Goal: Task Accomplishment & Management: Use online tool/utility

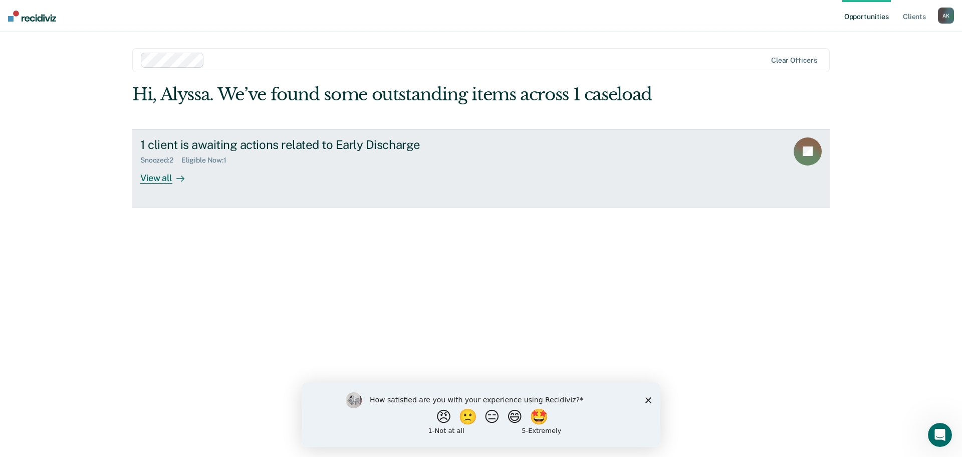
click at [175, 179] on div at bounding box center [178, 178] width 12 height 12
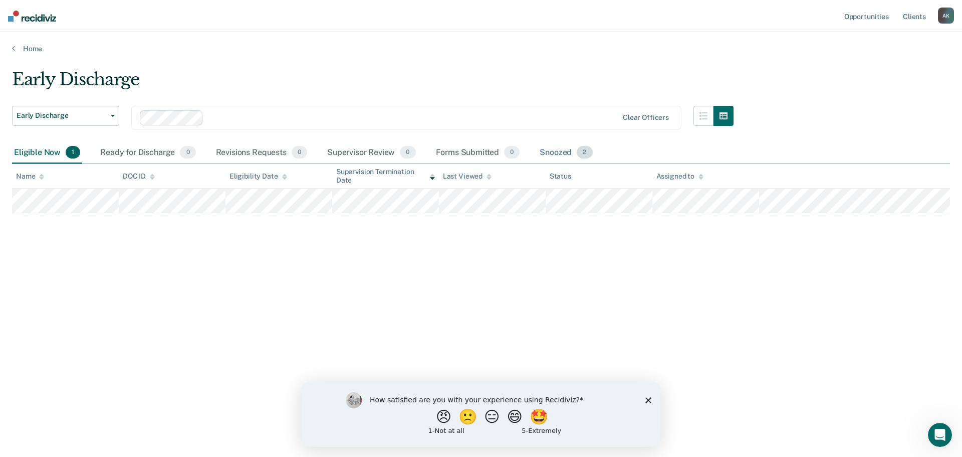
click at [558, 150] on div "Snoozed 2" at bounding box center [566, 153] width 57 height 22
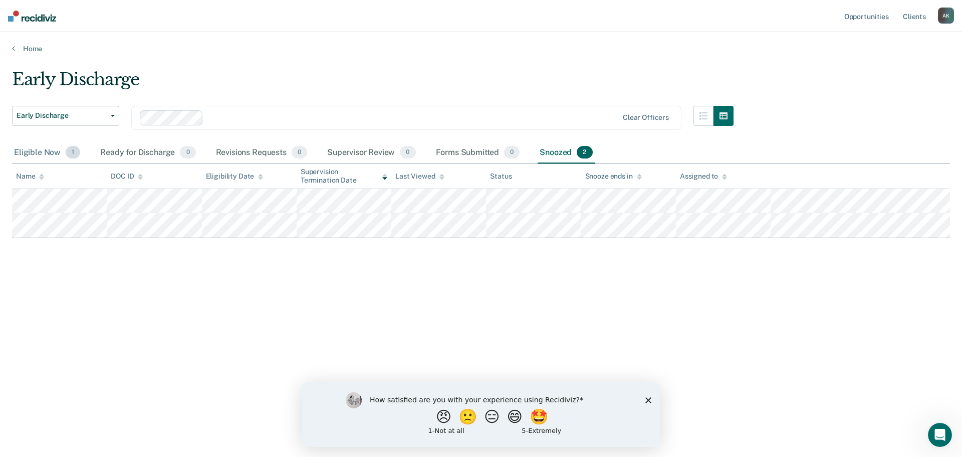
click at [67, 155] on span "1" at bounding box center [73, 152] width 15 height 13
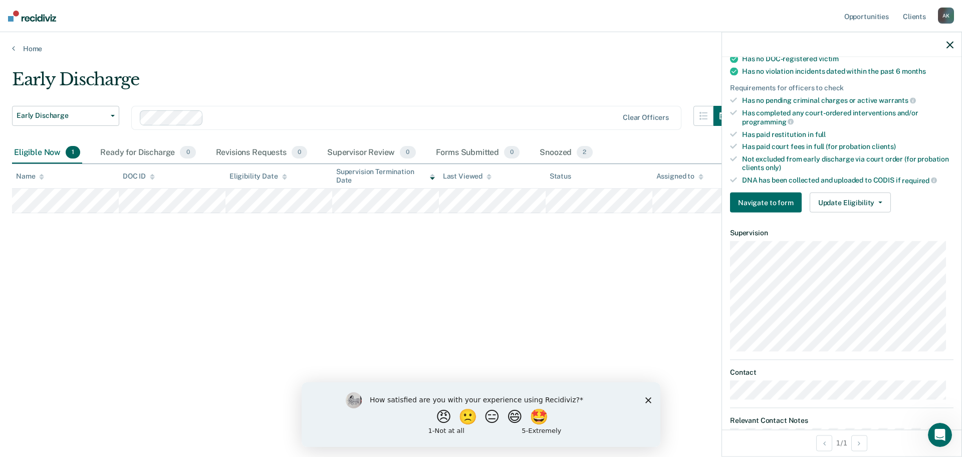
scroll to position [251, 0]
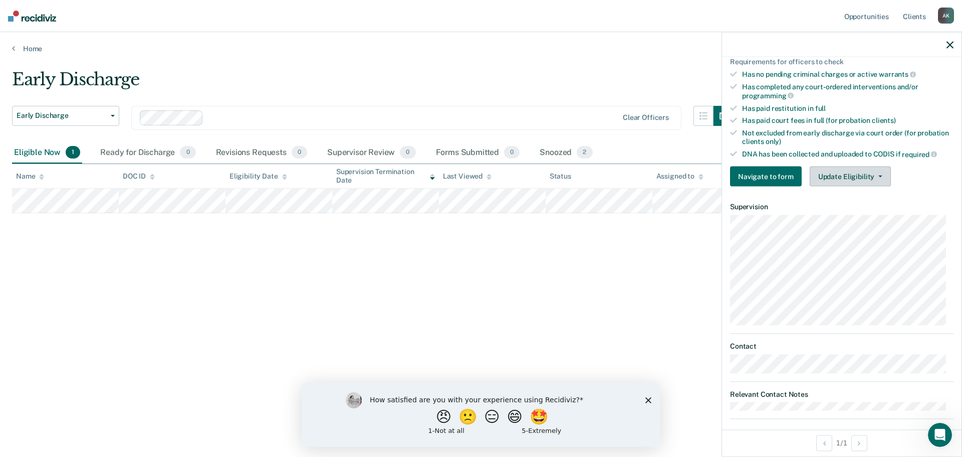
click at [846, 177] on button "Update Eligibility" at bounding box center [850, 176] width 81 height 20
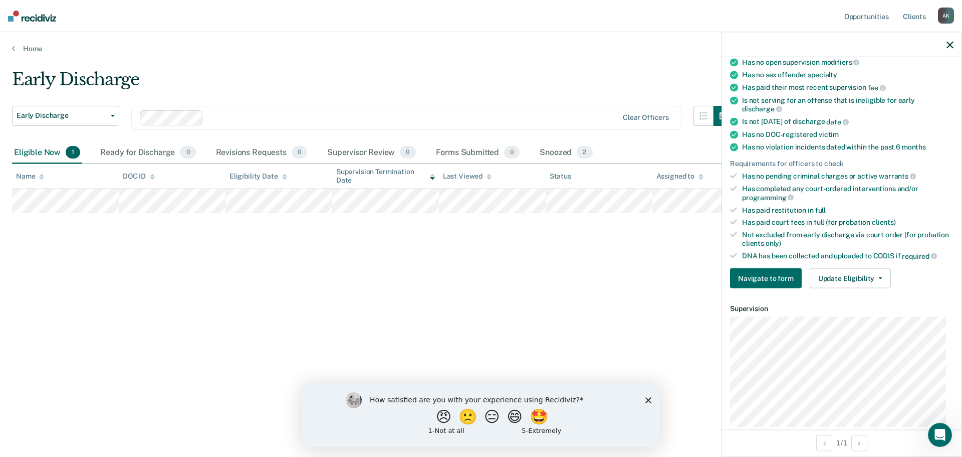
scroll to position [259, 0]
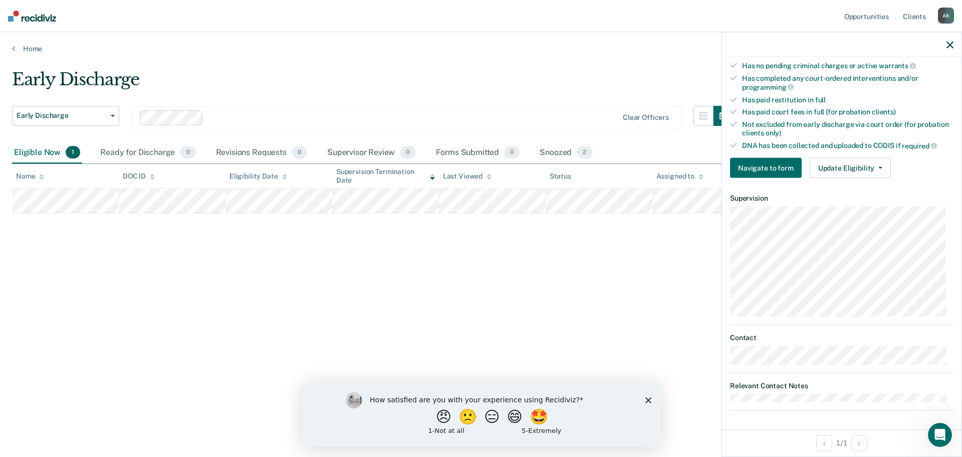
click at [453, 276] on div "Early Discharge Early Discharge Early Discharge Clear officers Eligible Now 1 R…" at bounding box center [481, 225] width 938 height 312
click at [944, 45] on div at bounding box center [842, 44] width 240 height 25
click at [947, 51] on div at bounding box center [842, 44] width 240 height 25
click at [957, 50] on div at bounding box center [842, 44] width 240 height 25
click at [53, 155] on div "Eligible Now 1" at bounding box center [47, 153] width 70 height 22
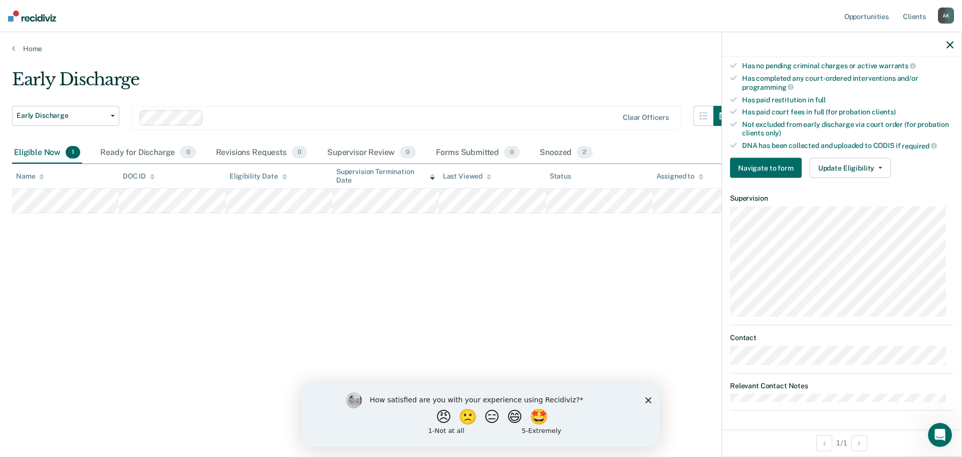
click at [950, 47] on icon "button" at bounding box center [950, 44] width 7 height 7
click at [879, 158] on button "Update Eligibility" at bounding box center [850, 168] width 81 height 20
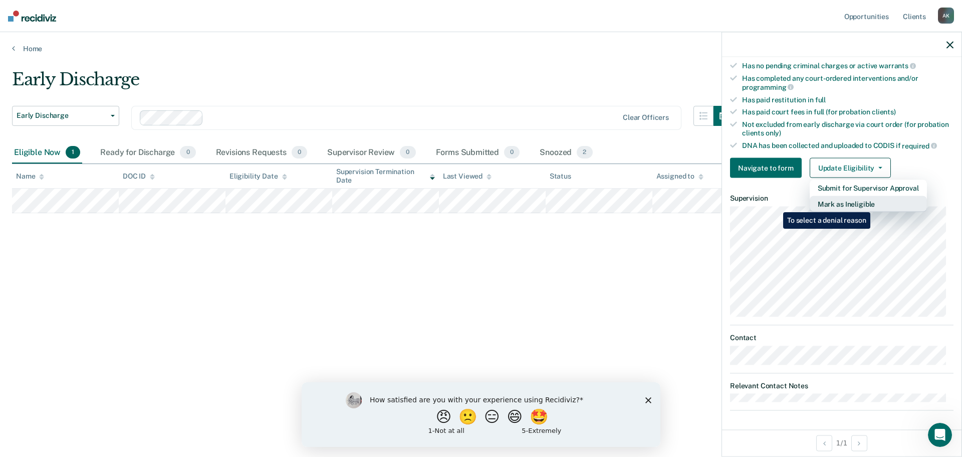
click at [871, 205] on button "Mark as Ineligible" at bounding box center [868, 204] width 117 height 16
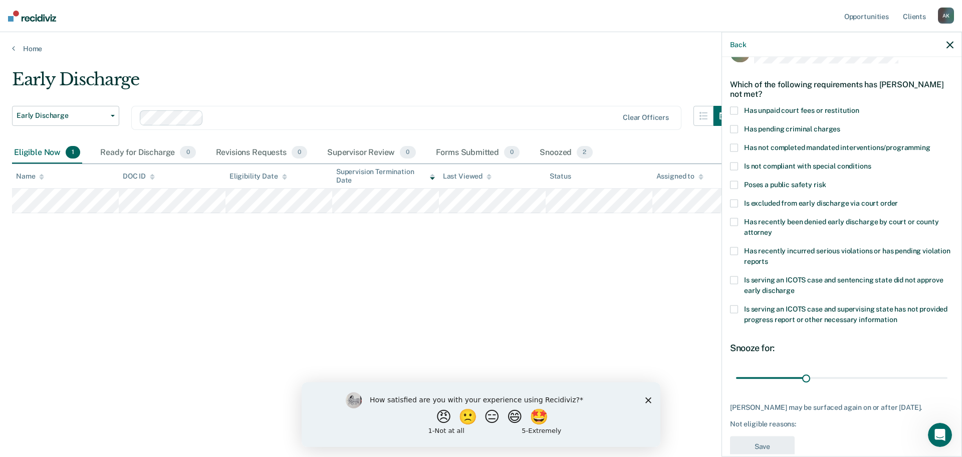
scroll to position [5, 0]
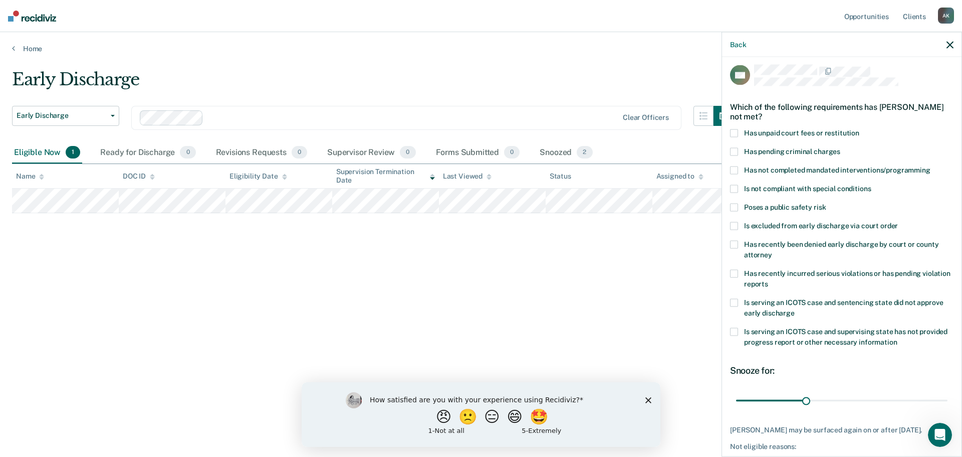
click at [735, 229] on label "Is excluded from early discharge via court order" at bounding box center [842, 227] width 224 height 11
click at [735, 227] on span at bounding box center [734, 226] width 8 height 8
click at [733, 243] on span at bounding box center [734, 245] width 8 height 8
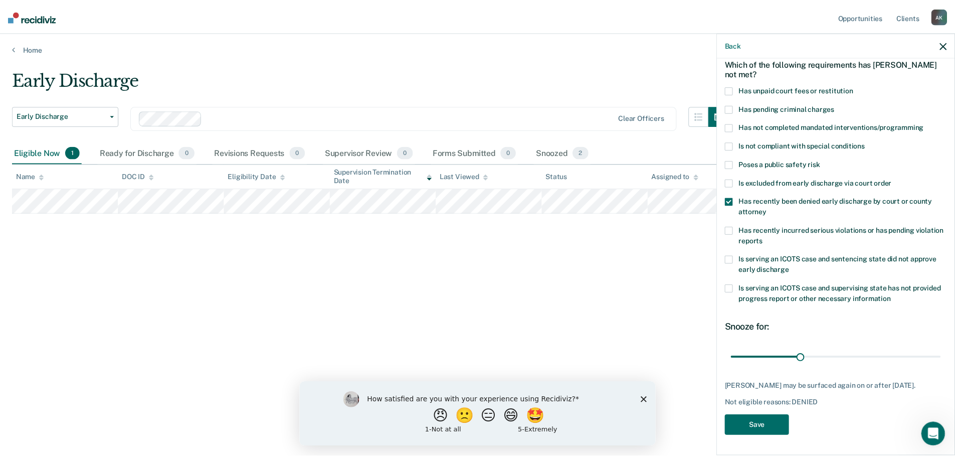
scroll to position [55, 0]
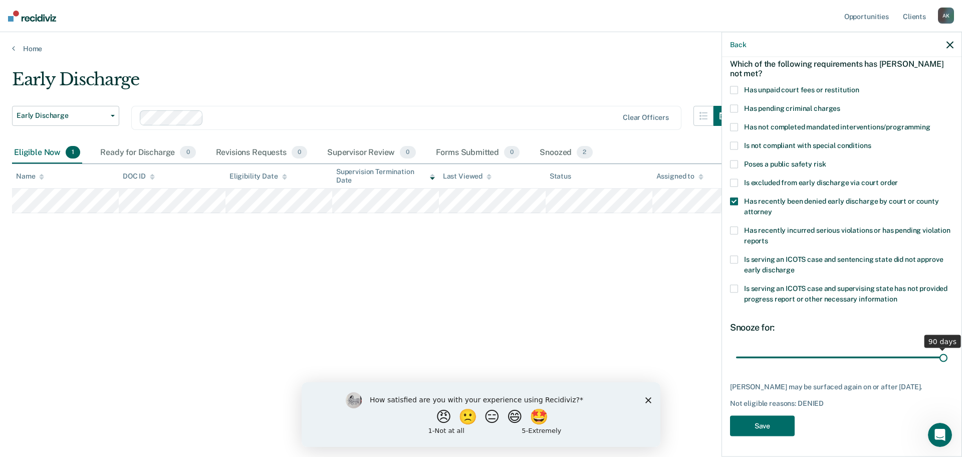
drag, startPoint x: 926, startPoint y: 354, endPoint x: 946, endPoint y: 352, distance: 20.6
type input "90"
click at [946, 352] on input "range" at bounding box center [842, 357] width 212 height 18
click at [766, 436] on button "Save" at bounding box center [762, 426] width 65 height 21
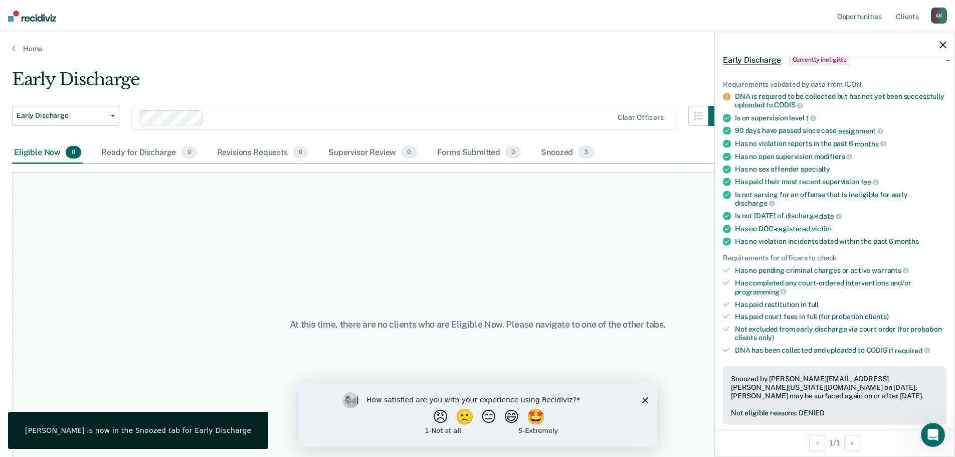
click at [944, 40] on div at bounding box center [835, 44] width 240 height 25
click at [944, 43] on icon "button" at bounding box center [942, 44] width 7 height 7
